Goal: Navigation & Orientation: Understand site structure

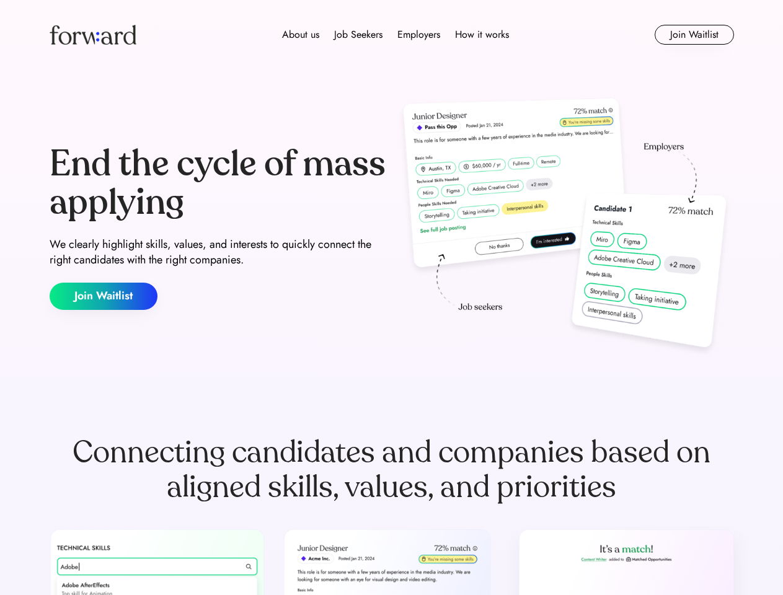
click at [391, 298] on div "End the cycle of mass applying We clearly highlight skills, values, and interes…" at bounding box center [392, 227] width 684 height 267
click at [392, 35] on div "About us Job Seekers Employers How it works" at bounding box center [395, 34] width 489 height 15
click at [93, 35] on img at bounding box center [93, 35] width 87 height 20
click at [396, 35] on div "About us Job Seekers Employers How it works" at bounding box center [395, 34] width 489 height 15
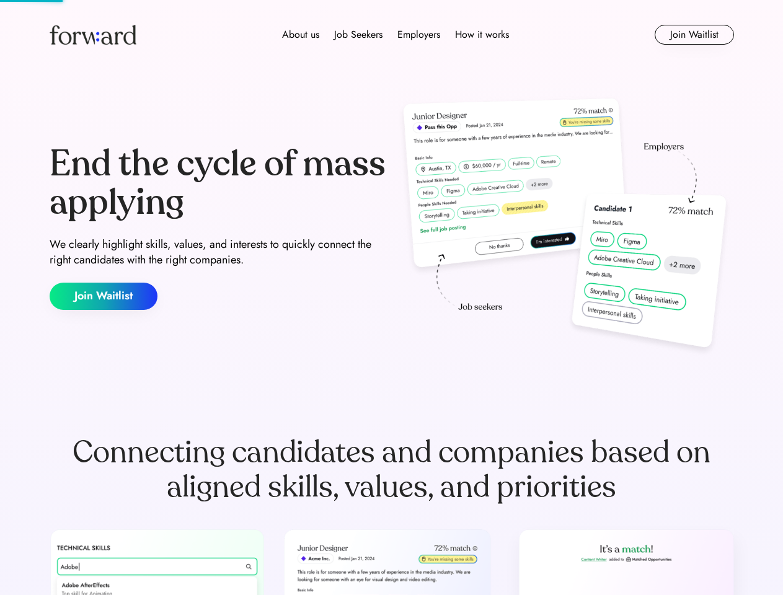
click at [301, 35] on div "About us" at bounding box center [300, 34] width 37 height 15
click at [358, 35] on div "Job Seekers" at bounding box center [358, 34] width 48 height 15
click at [418, 35] on div "Employers" at bounding box center [418, 34] width 43 height 15
click at [481, 35] on div "How it works" at bounding box center [482, 34] width 54 height 15
click at [694, 35] on button "Join Waitlist" at bounding box center [694, 35] width 79 height 20
